Goal: Book appointment/travel/reservation

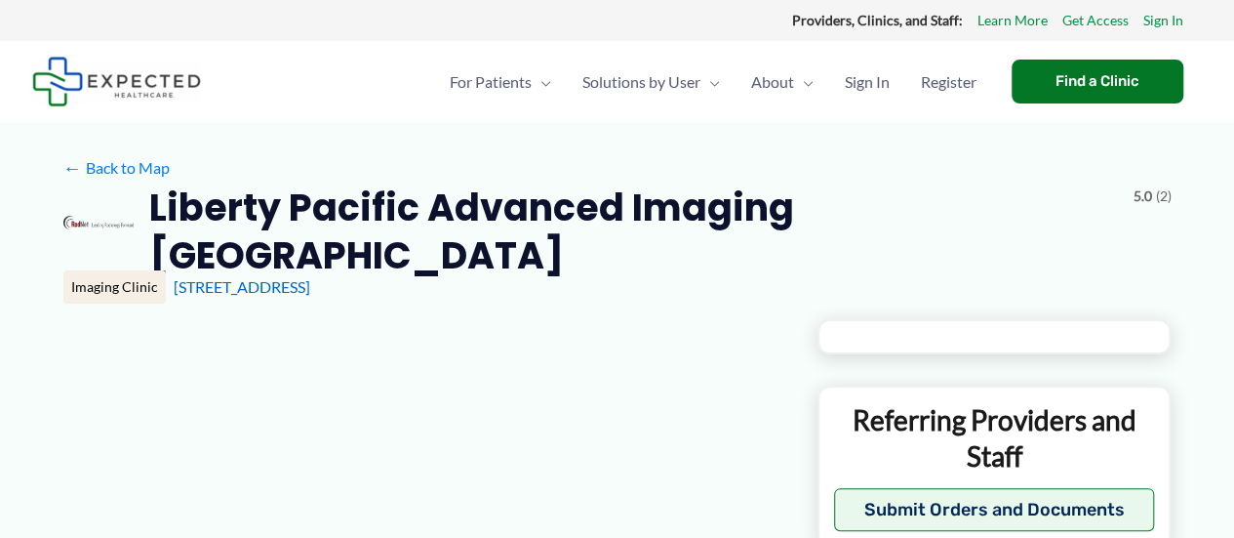
type input "**********"
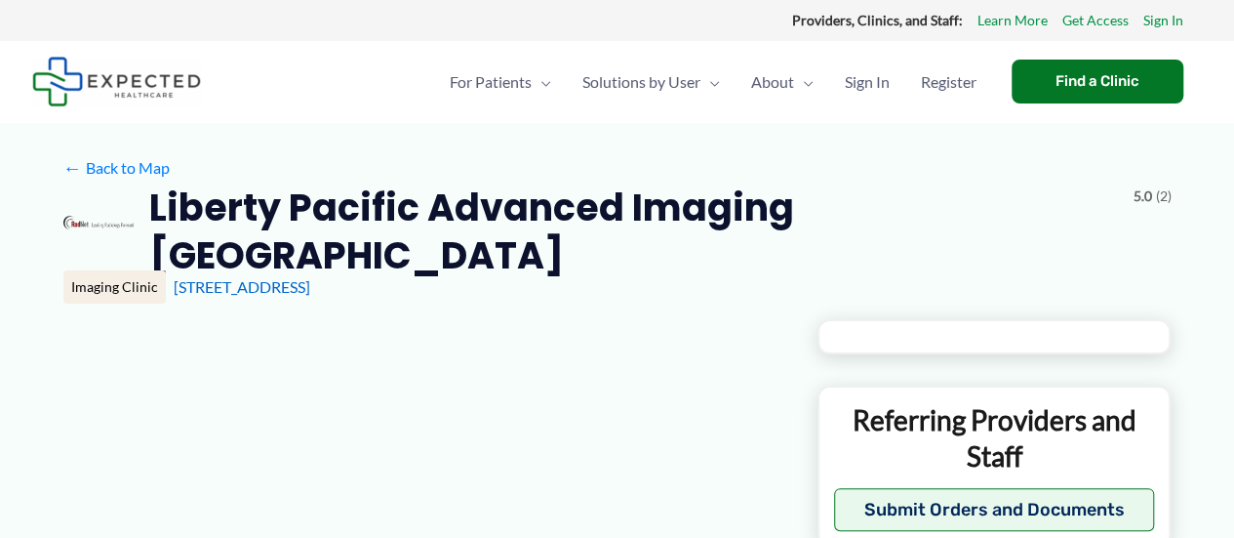
type input "**********"
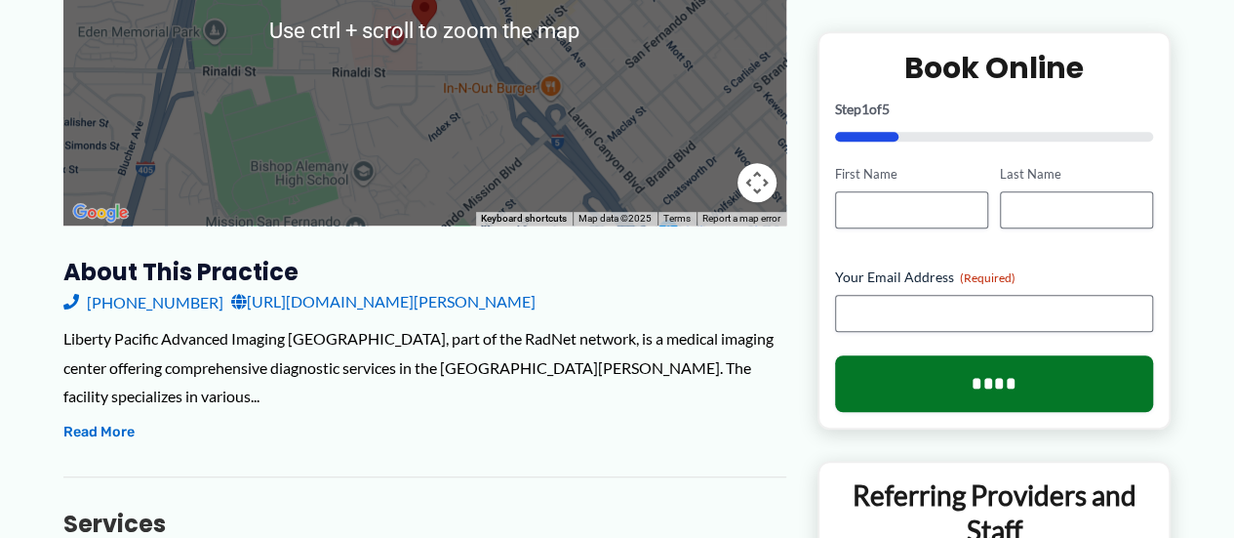
scroll to position [490, 0]
